Goal: Transaction & Acquisition: Subscribe to service/newsletter

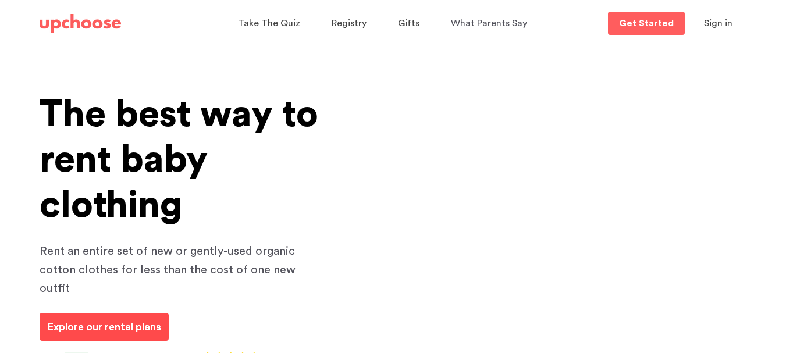
click at [122, 318] on link "Explore our rental plans" at bounding box center [104, 327] width 129 height 28
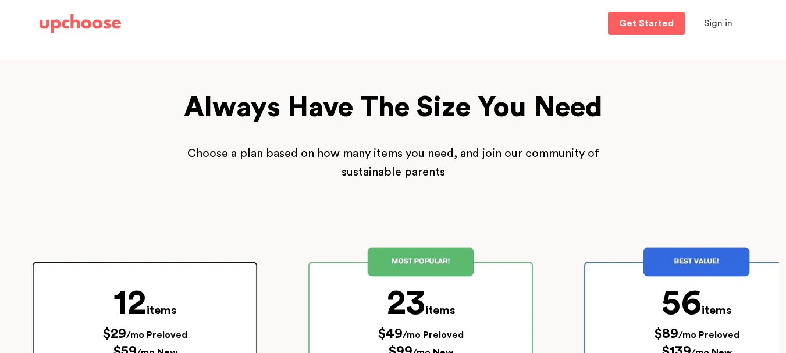
click at [122, 318] on span "12" at bounding box center [129, 303] width 33 height 35
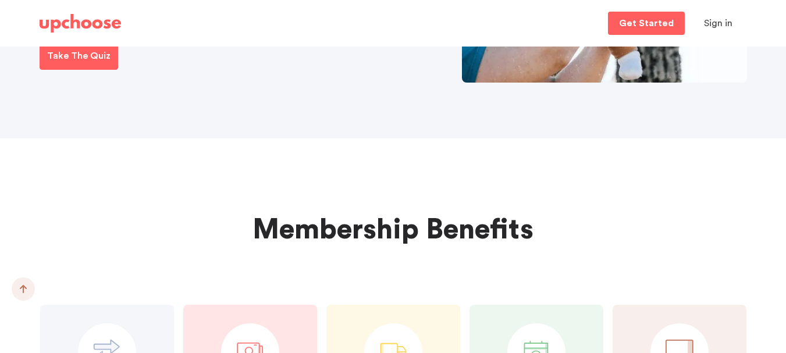
scroll to position [908, 0]
click at [81, 60] on p "Take The Quiz" at bounding box center [78, 56] width 63 height 14
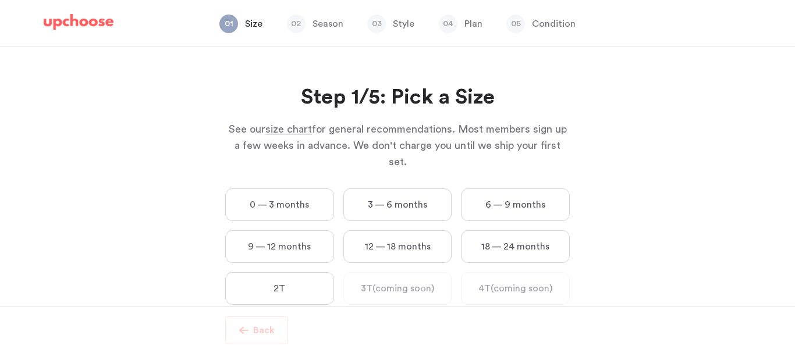
click at [274, 193] on label "0 — 3 months" at bounding box center [279, 204] width 109 height 33
click at [0, 0] on months "0 — 3 months" at bounding box center [0, 0] width 0 height 0
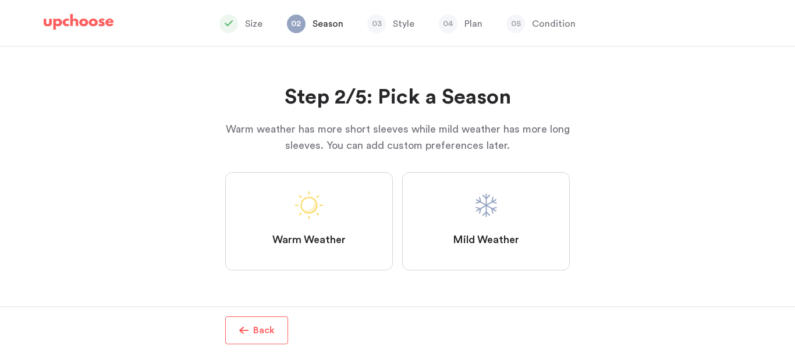
click at [369, 218] on label "Warm Weather" at bounding box center [309, 221] width 168 height 98
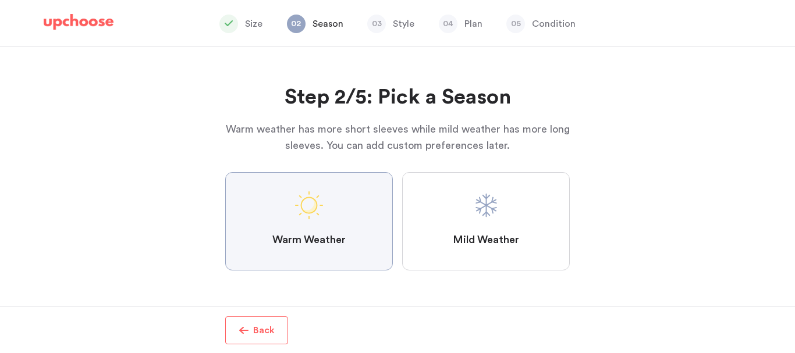
click at [0, 0] on Weather "Warm Weather" at bounding box center [0, 0] width 0 height 0
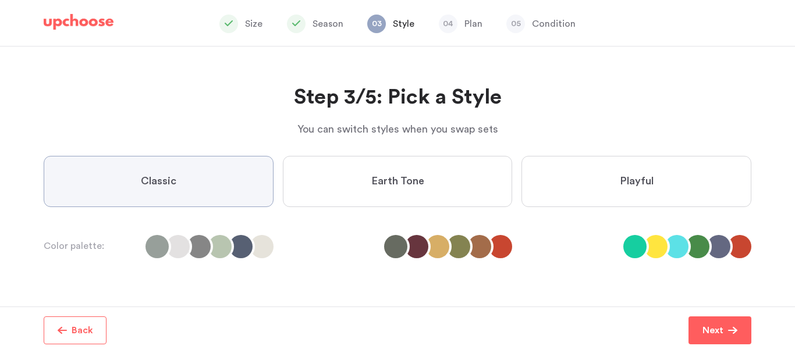
click at [353, 190] on label "Earth Tone" at bounding box center [398, 181] width 230 height 51
click at [0, 0] on Tone "Earth Tone" at bounding box center [0, 0] width 0 height 0
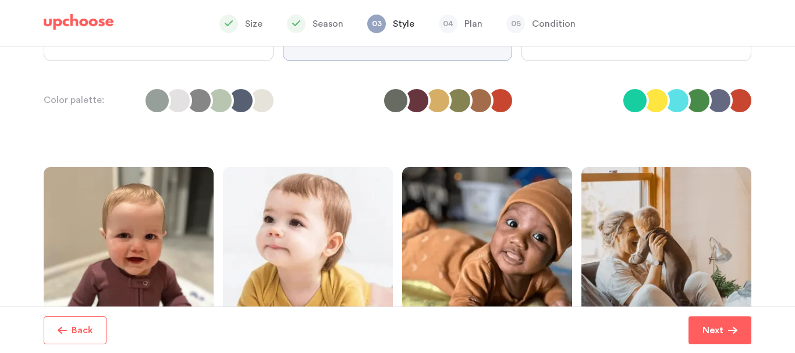
scroll to position [145, 0]
click at [655, 105] on li at bounding box center [655, 101] width 23 height 23
click at [591, 55] on label "Playful" at bounding box center [636, 35] width 230 height 51
click at [0, 0] on input "Playful" at bounding box center [0, 0] width 0 height 0
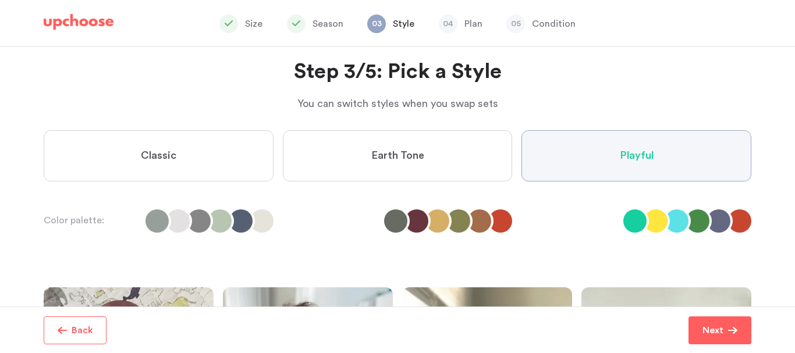
scroll to position [25, 0]
click at [349, 142] on label "Earth Tone" at bounding box center [398, 156] width 230 height 51
click at [0, 0] on Tone "Earth Tone" at bounding box center [0, 0] width 0 height 0
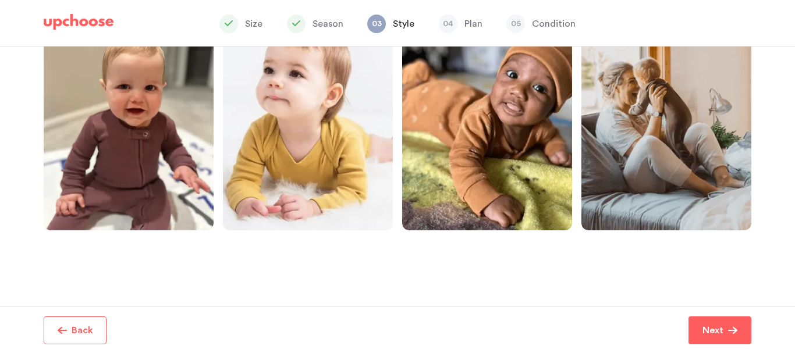
scroll to position [319, 0]
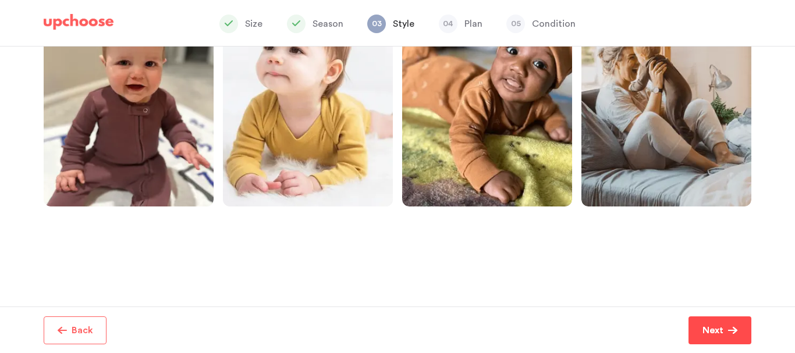
click at [717, 325] on p "Next" at bounding box center [712, 330] width 21 height 14
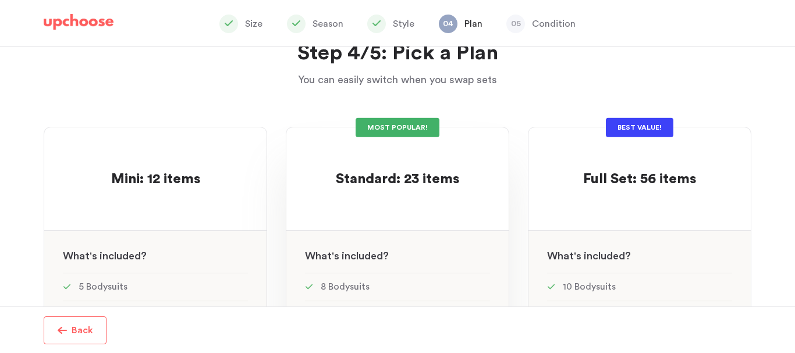
scroll to position [44, 0]
click at [406, 210] on div at bounding box center [397, 201] width 185 height 23
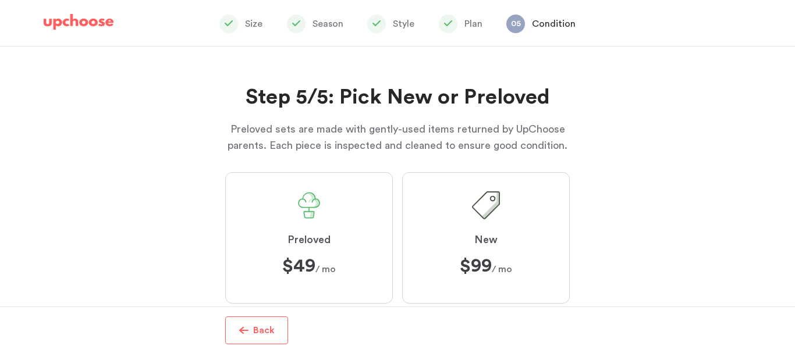
scroll to position [32, 0]
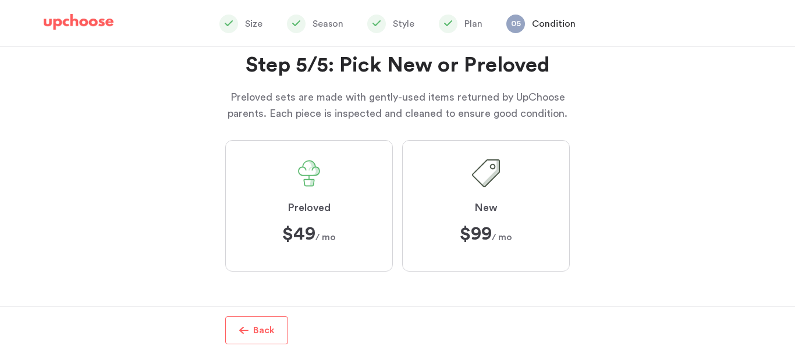
click at [298, 159] on label "Preloved $49 $49 / mo" at bounding box center [309, 205] width 168 height 131
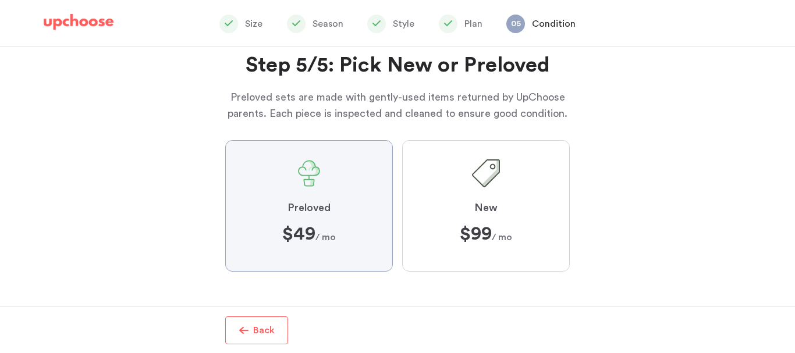
click at [0, 0] on input "Preloved $49 $49 / mo" at bounding box center [0, 0] width 0 height 0
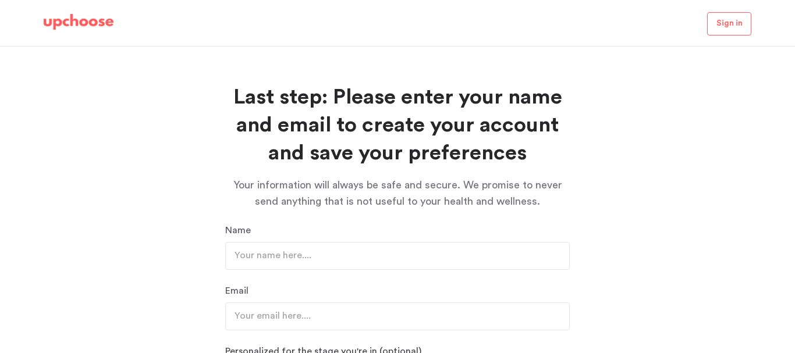
scroll to position [183, 0]
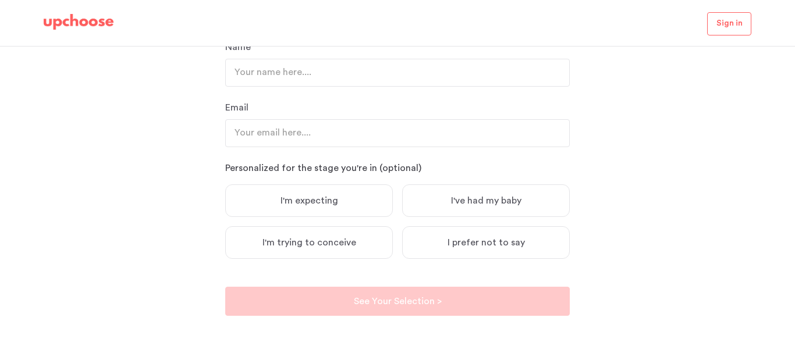
click at [376, 208] on label "I'm expecting" at bounding box center [309, 200] width 168 height 33
click at [0, 0] on input "I'm expecting" at bounding box center [0, 0] width 0 height 0
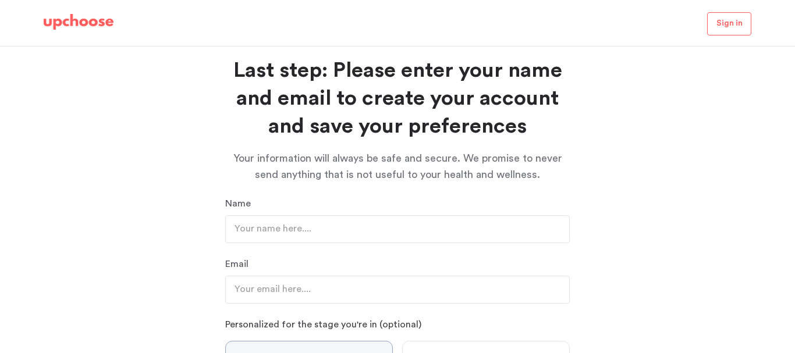
scroll to position [26, 0]
click at [63, 21] on img at bounding box center [79, 22] width 70 height 16
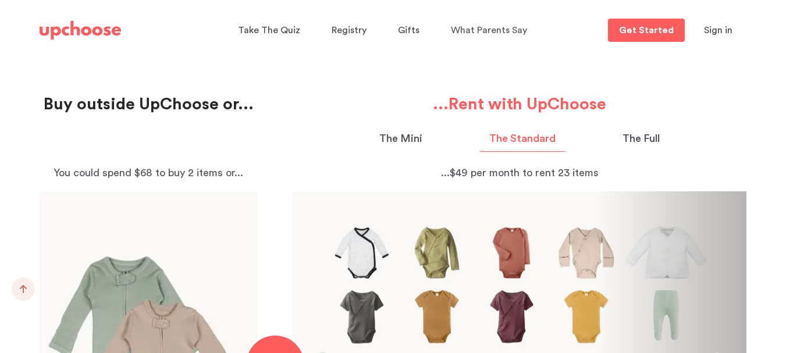
scroll to position [1188, 0]
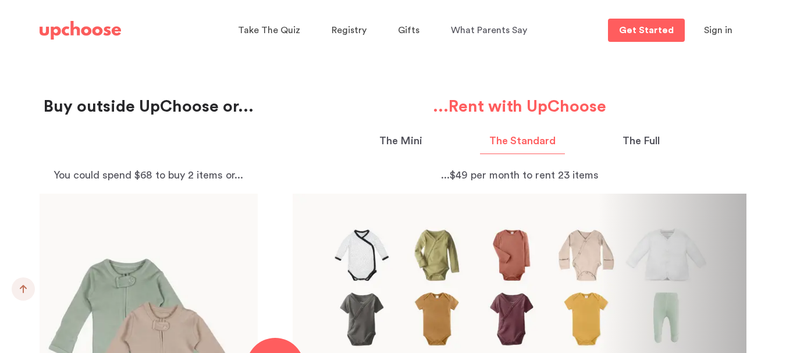
click at [638, 144] on p "The Full" at bounding box center [640, 141] width 37 height 16
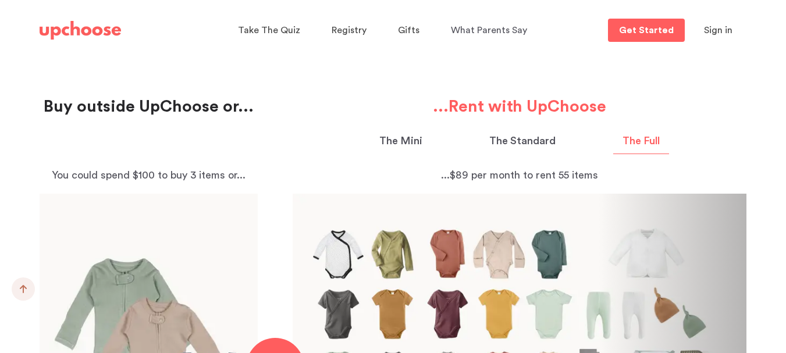
click at [416, 136] on p "The Mini" at bounding box center [400, 141] width 43 height 16
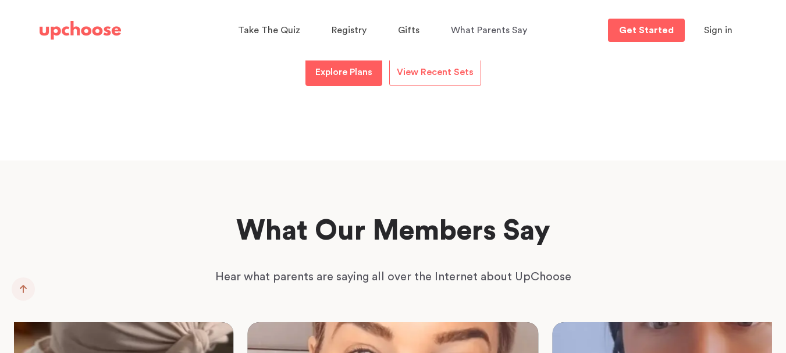
scroll to position [1736, 0]
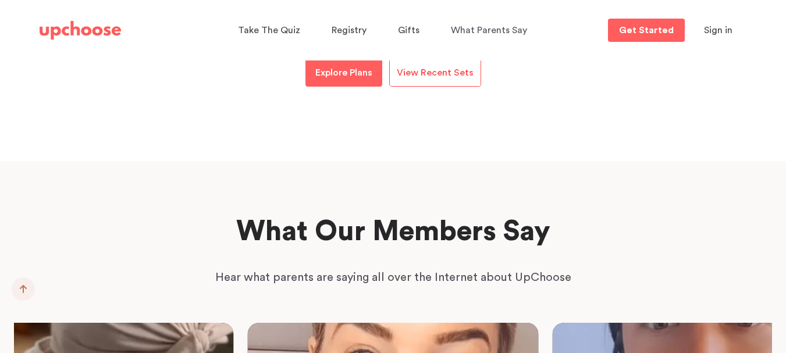
click at [440, 77] on span "View Recent Sets" at bounding box center [435, 72] width 77 height 9
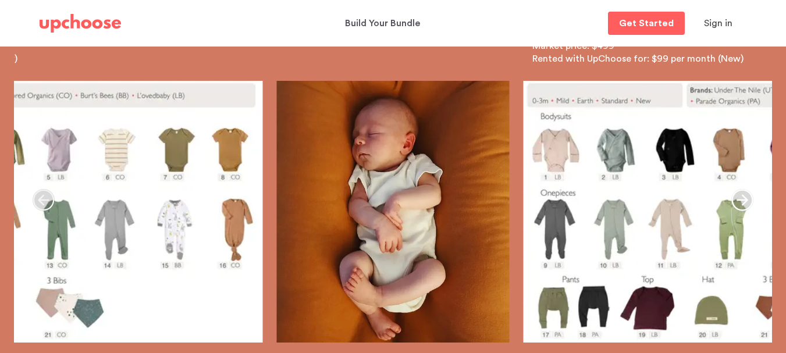
scroll to position [167, 0]
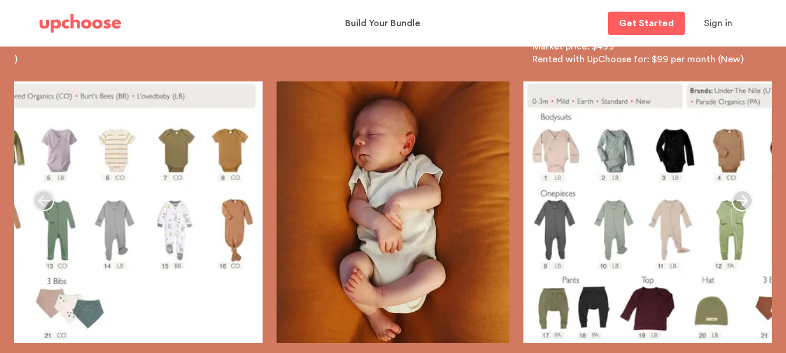
click at [129, 117] on link "Image of an UpChoose baby clothes bundles" at bounding box center [30, 212] width 465 height 262
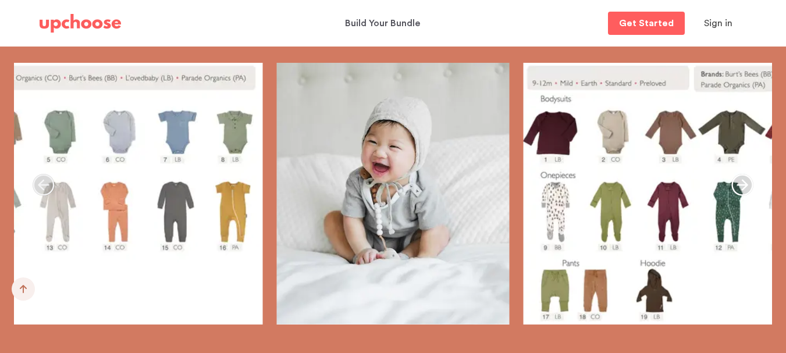
scroll to position [1913, 0]
